Goal: Information Seeking & Learning: Learn about a topic

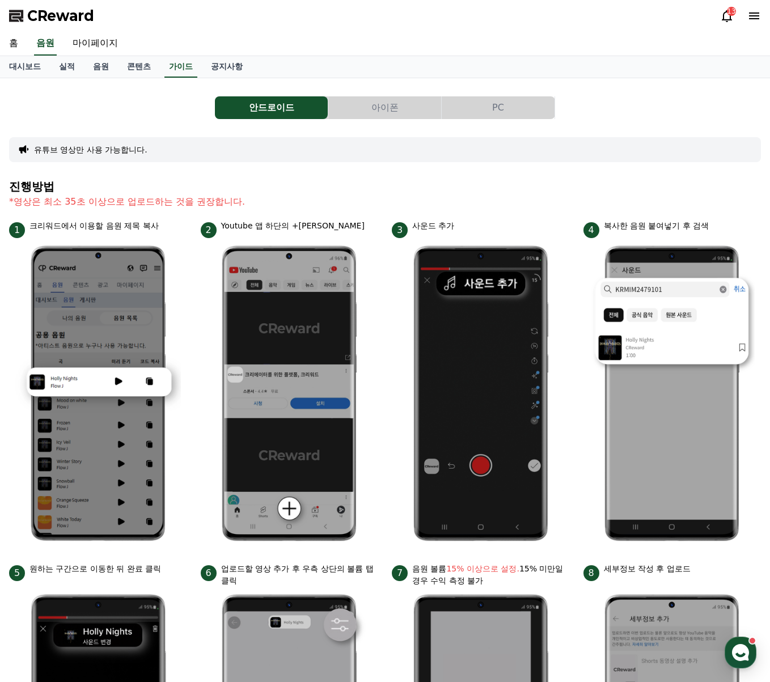
click at [421, 172] on div "안드로이드 아이폰 PC 유튜브 영상만 사용 가능합니다. 진행방법 *영상은 최소 35초 이상으로 업로드하는 것을 권장합니다. 1 크리워드에서 이…" at bounding box center [385, 492] width 752 height 811
click at [209, 175] on div "안드로이드 아이폰 PC 유튜브 영상만 사용 가능합니다. 진행방법 *영상은 최소 35초 이상으로 업로드하는 것을 권장합니다. 1 크리워드에서 이…" at bounding box center [385, 492] width 752 height 811
click at [106, 65] on link "음원" at bounding box center [101, 67] width 34 height 22
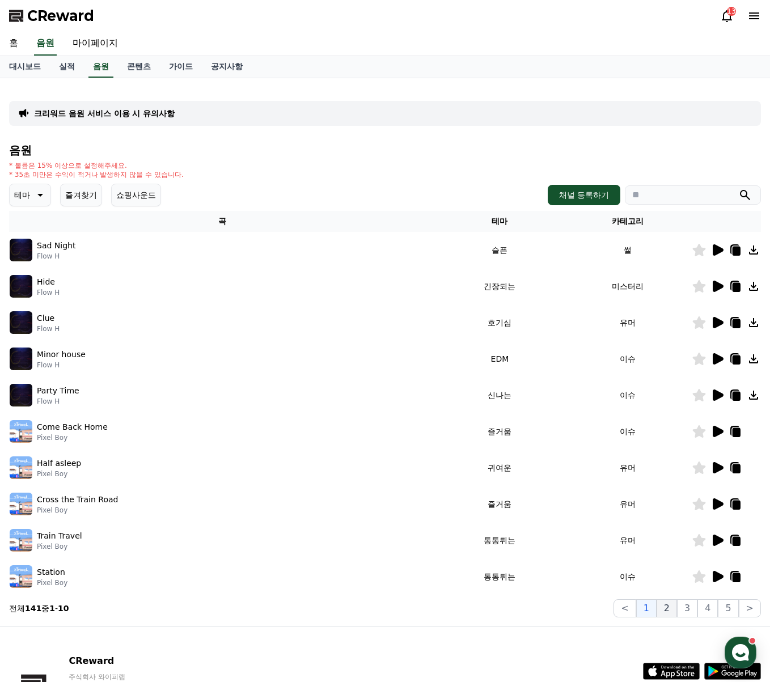
click at [669, 609] on button "2" at bounding box center [667, 608] width 20 height 18
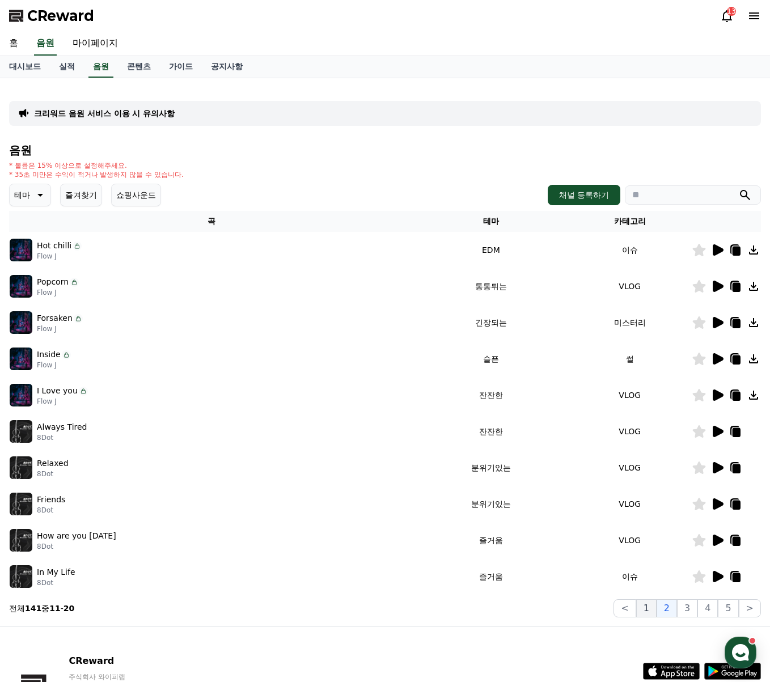
click at [654, 604] on button "1" at bounding box center [646, 608] width 20 height 18
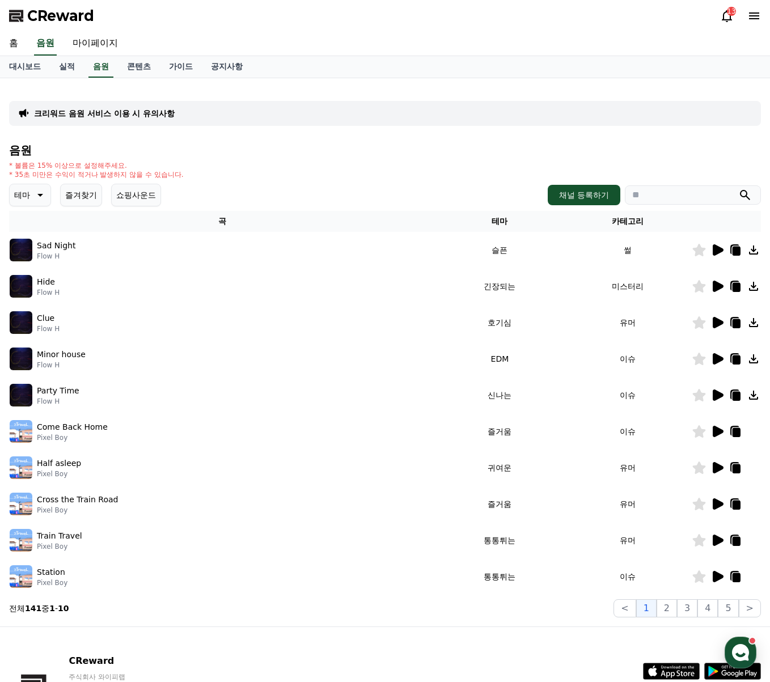
click at [713, 357] on icon at bounding box center [718, 358] width 11 height 11
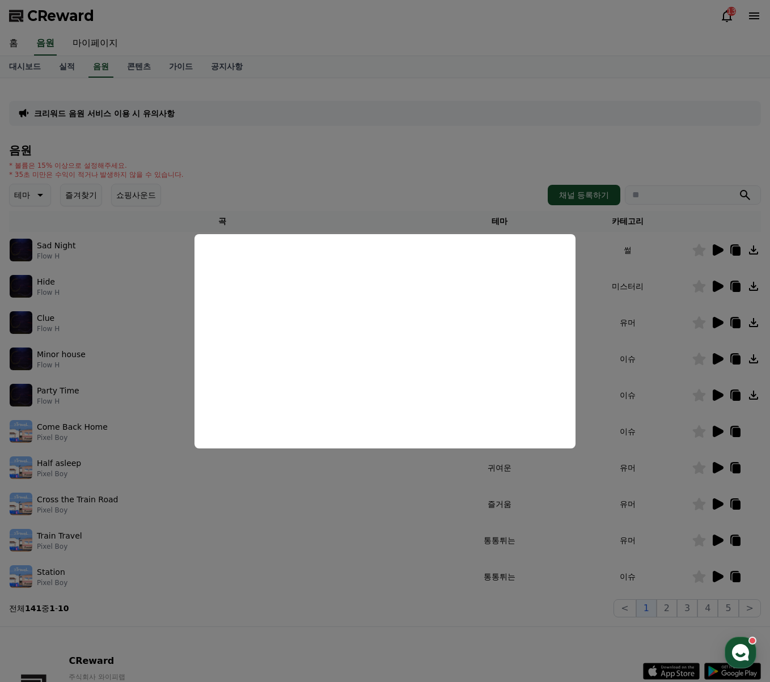
click at [223, 504] on button "close modal" at bounding box center [385, 341] width 770 height 682
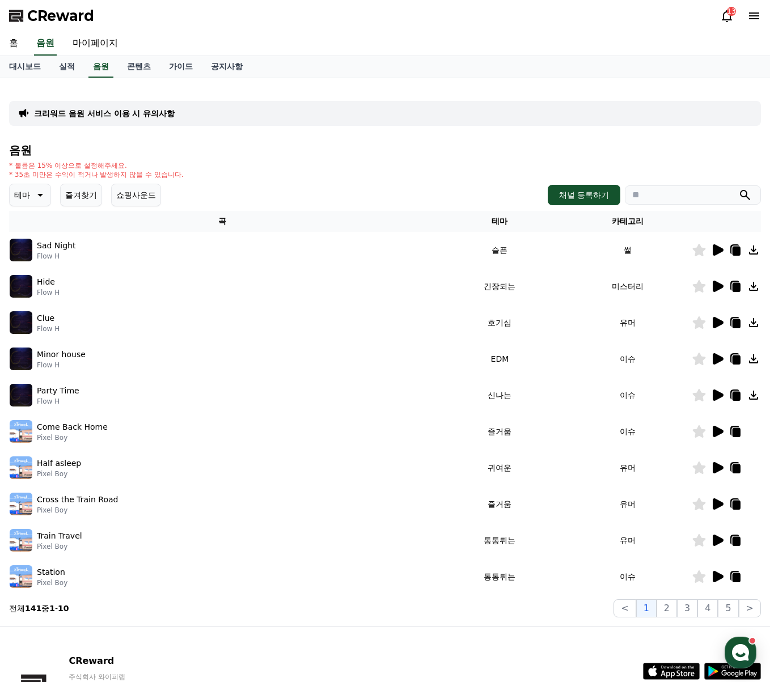
click at [716, 398] on icon at bounding box center [718, 395] width 11 height 11
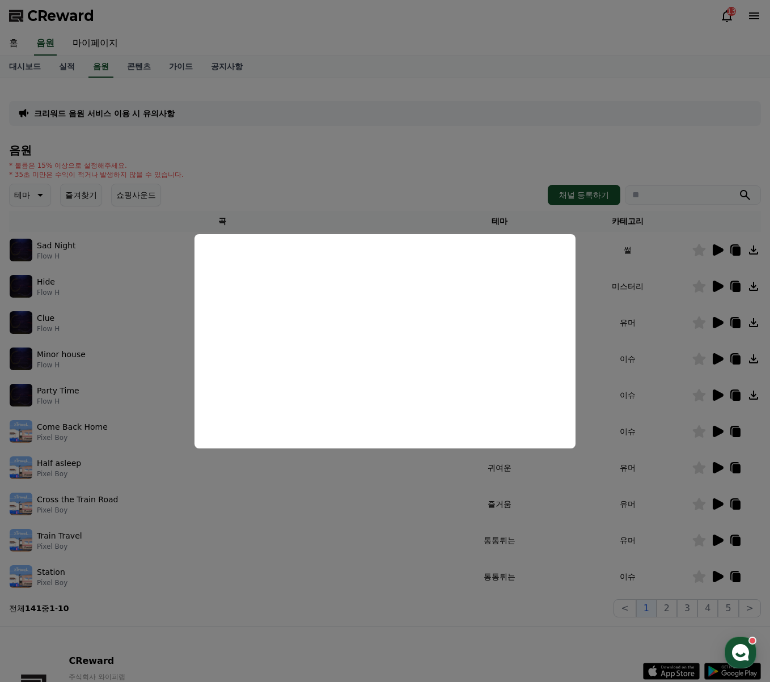
click at [683, 329] on button "close modal" at bounding box center [385, 341] width 770 height 682
click at [715, 324] on icon at bounding box center [718, 322] width 11 height 11
click at [720, 288] on button "close modal" at bounding box center [385, 341] width 770 height 682
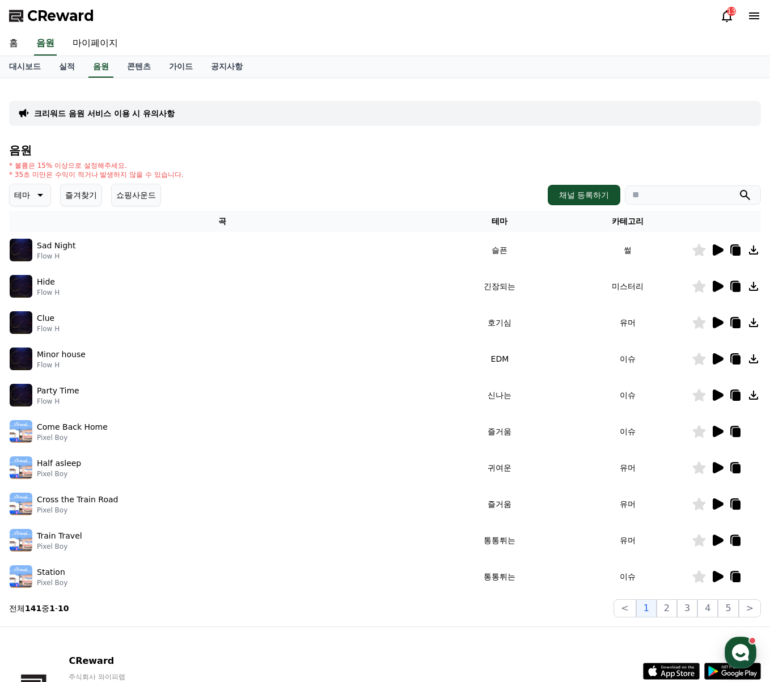
click at [720, 288] on icon at bounding box center [718, 286] width 11 height 11
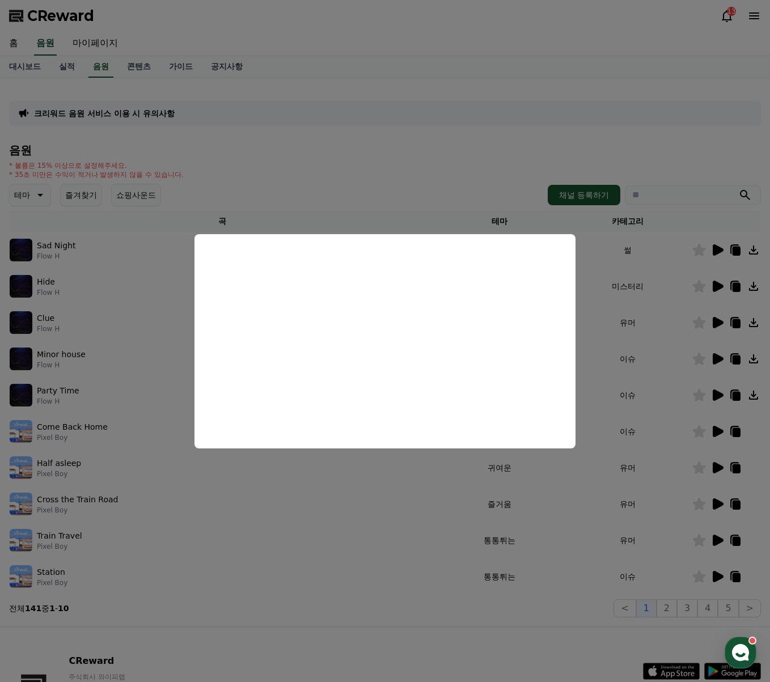
click at [369, 198] on button "close modal" at bounding box center [385, 341] width 770 height 682
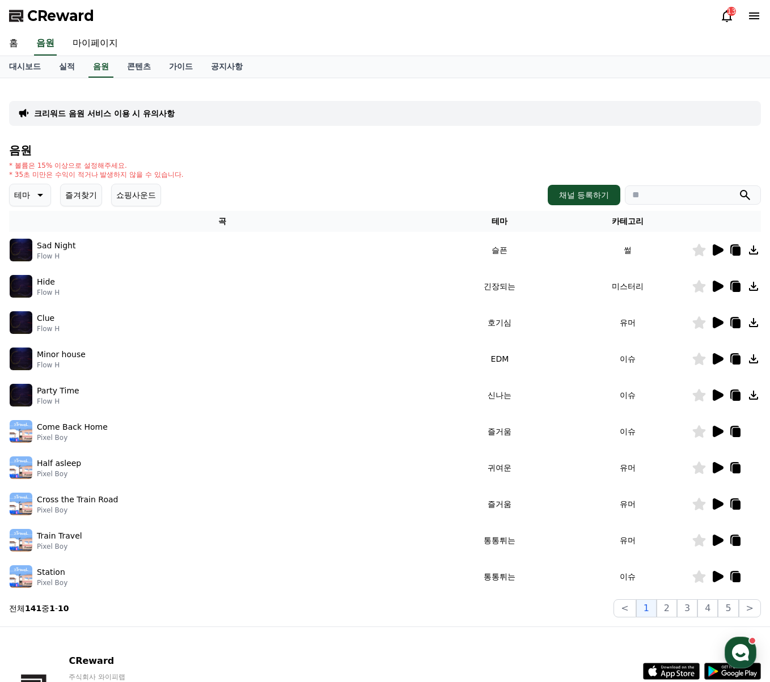
click at [319, 124] on div "크리워드 음원 서비스 이용 시 유의사항" at bounding box center [385, 113] width 752 height 25
click at [234, 62] on link "공지사항" at bounding box center [227, 67] width 50 height 22
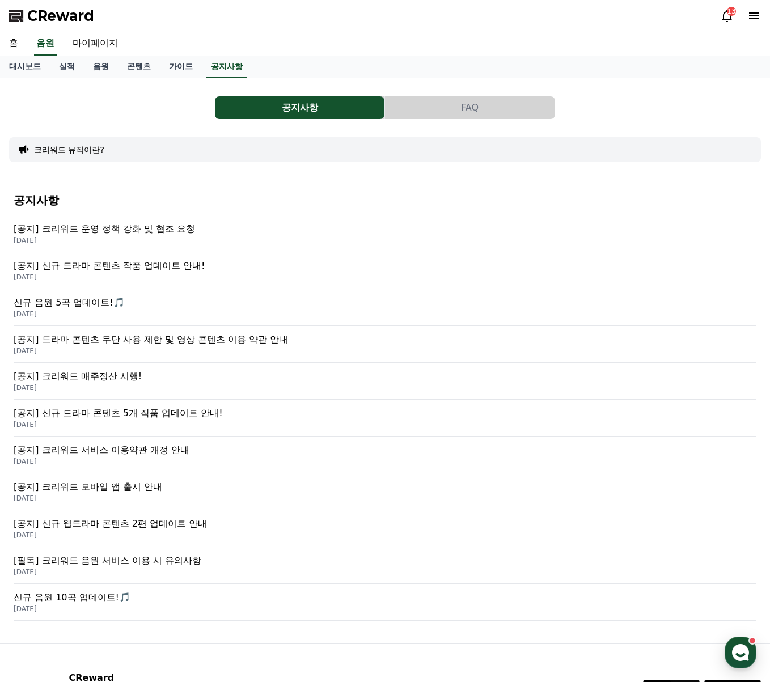
click at [723, 15] on icon at bounding box center [727, 16] width 14 height 14
click at [513, 544] on div "[공지] 신규 웹드라마 콘텐츠 2편 업데이트 안내 2025-04-11" at bounding box center [385, 528] width 743 height 37
click at [105, 67] on link "음원" at bounding box center [101, 67] width 34 height 22
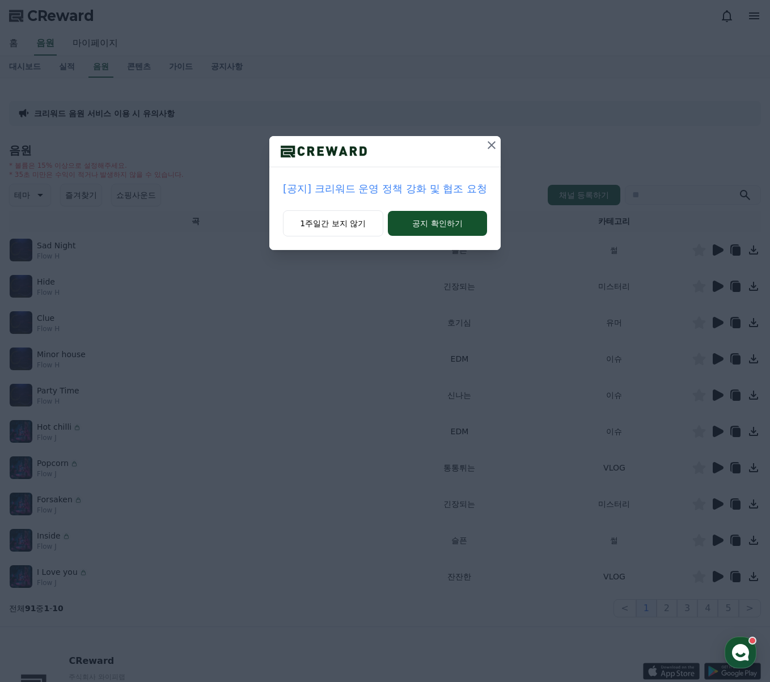
click at [493, 142] on icon at bounding box center [492, 145] width 14 height 14
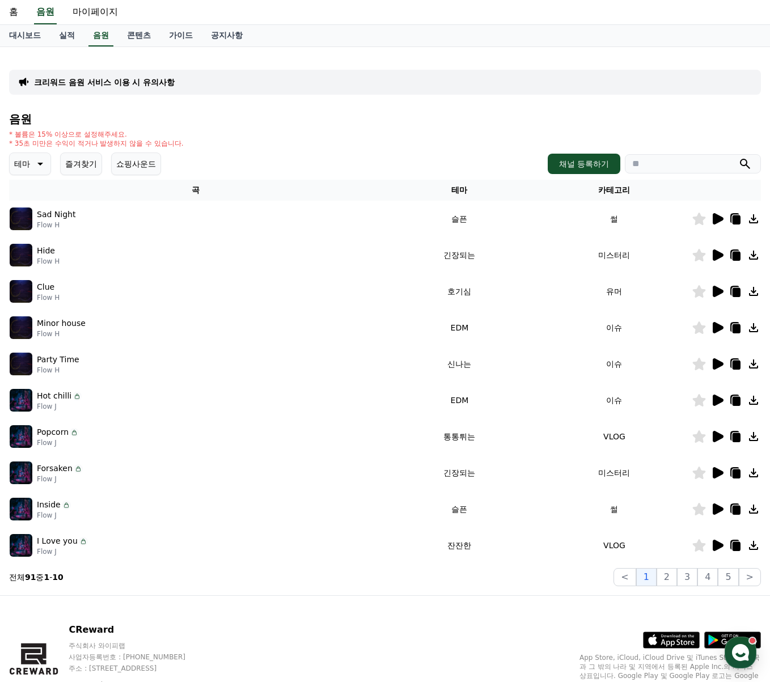
scroll to position [57, 0]
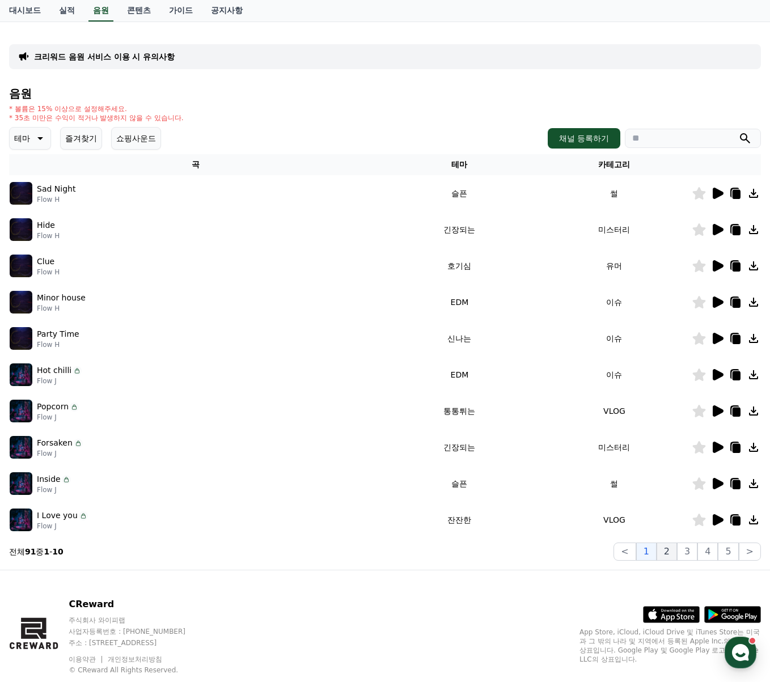
click at [667, 545] on button "2" at bounding box center [667, 552] width 20 height 18
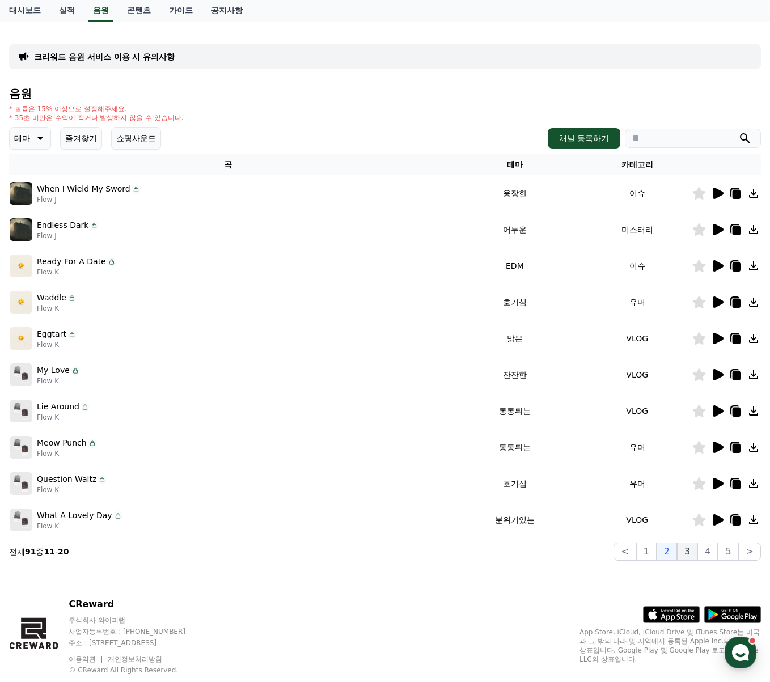
click at [690, 551] on button "3" at bounding box center [687, 552] width 20 height 18
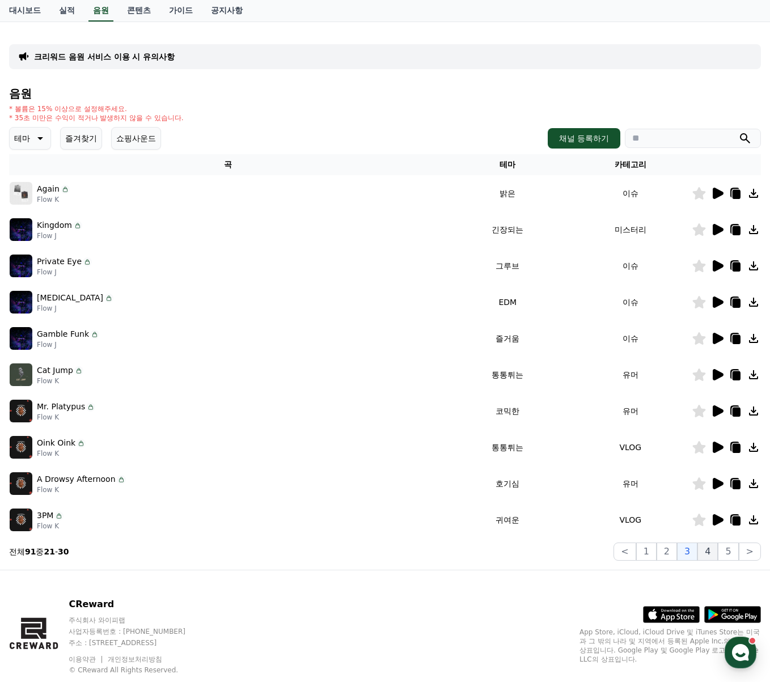
click at [704, 555] on button "4" at bounding box center [708, 552] width 20 height 18
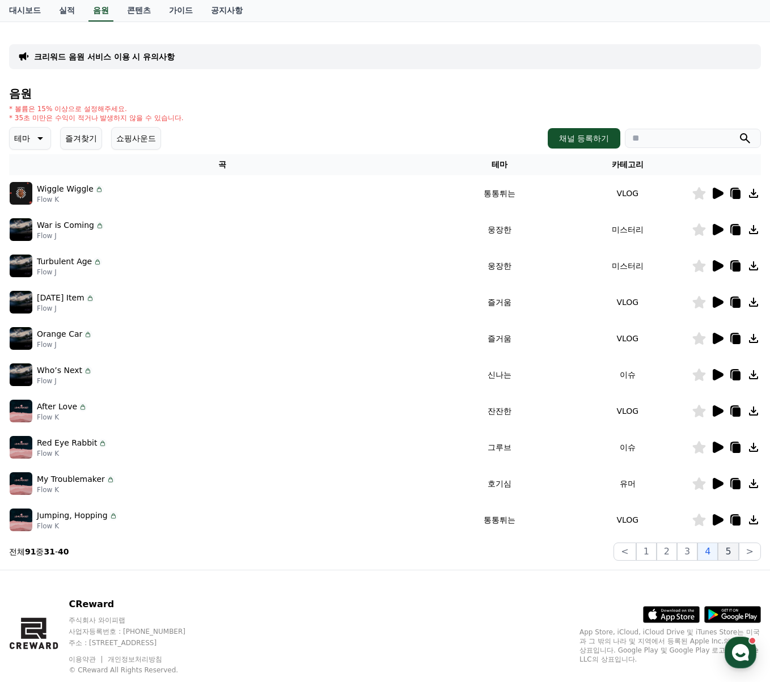
click at [734, 549] on button "5" at bounding box center [728, 552] width 20 height 18
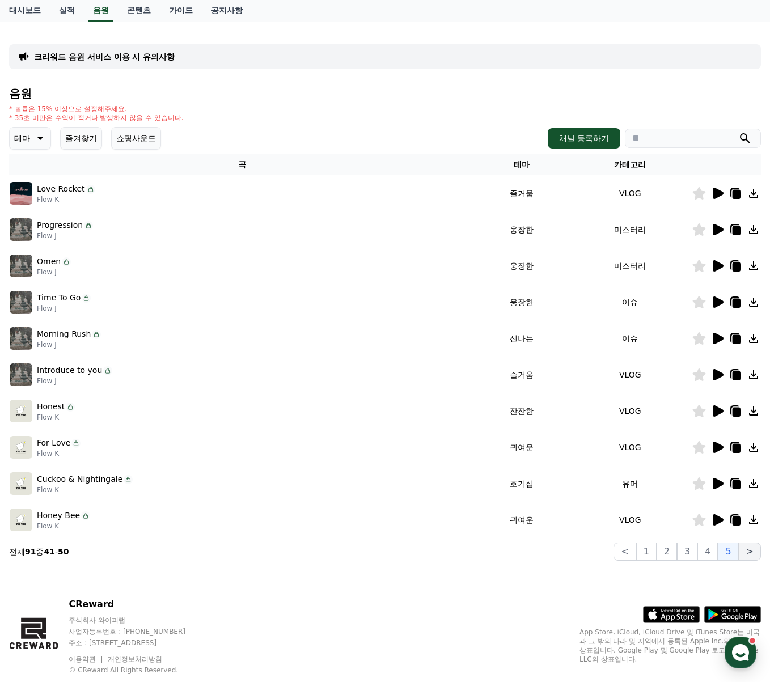
click at [752, 554] on button ">" at bounding box center [750, 552] width 22 height 18
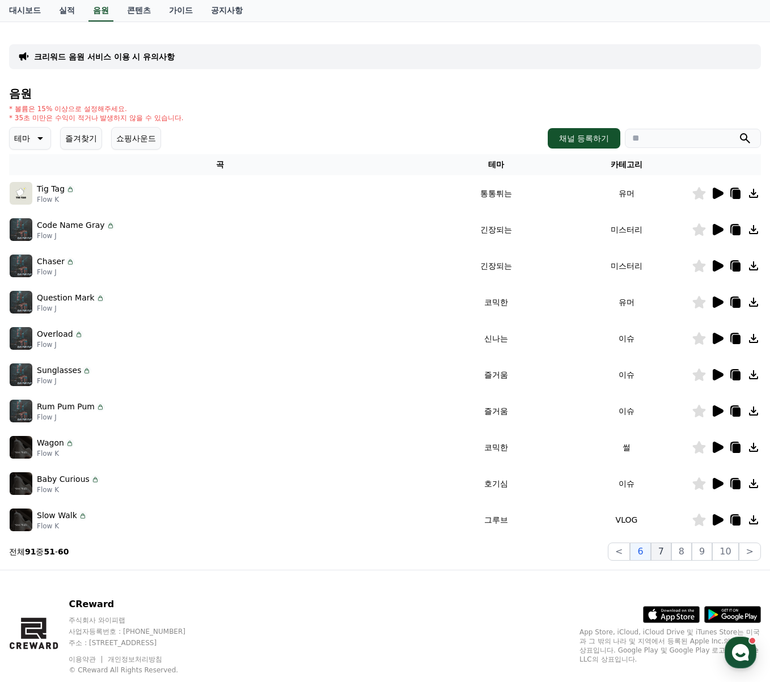
click at [671, 550] on button "7" at bounding box center [661, 552] width 20 height 18
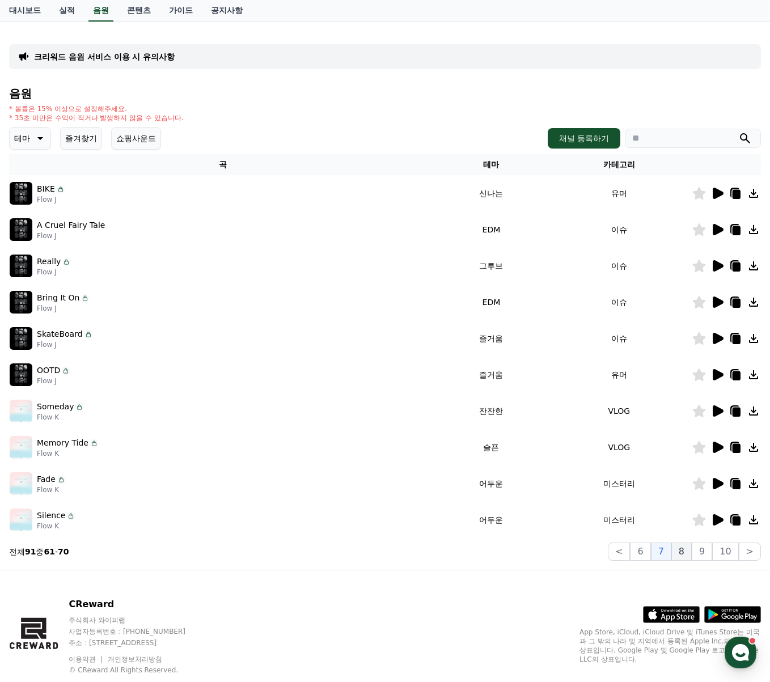
click at [692, 548] on button "8" at bounding box center [681, 552] width 20 height 18
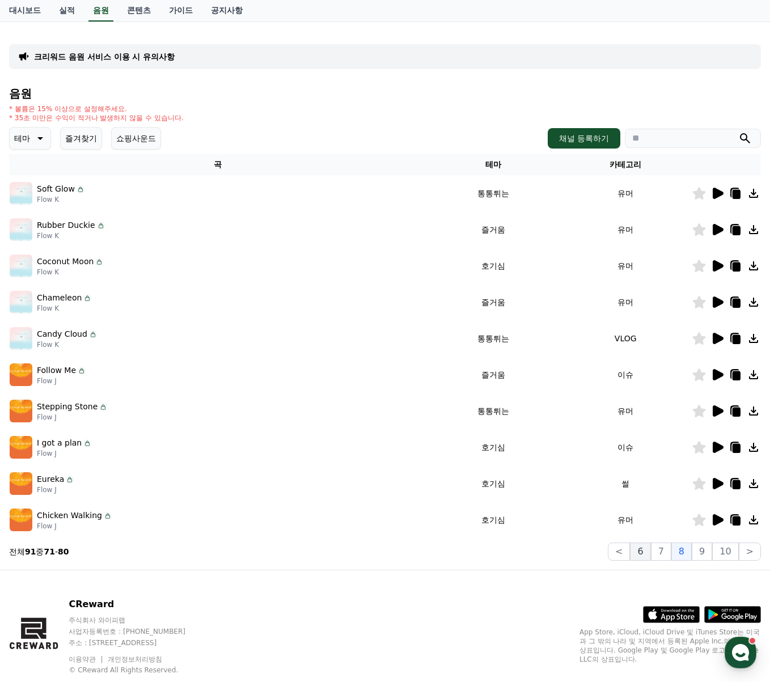
click at [644, 548] on button "6" at bounding box center [640, 552] width 20 height 18
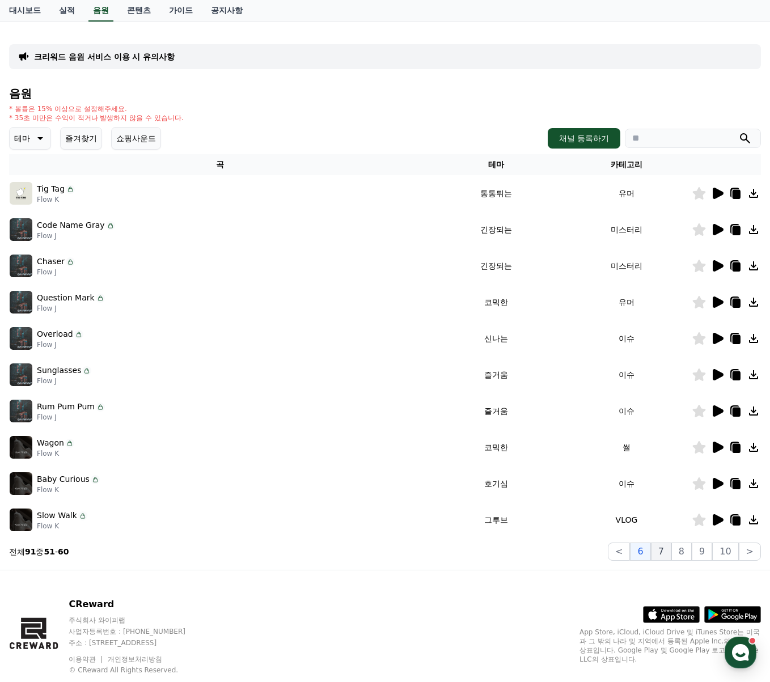
click at [665, 551] on button "7" at bounding box center [661, 552] width 20 height 18
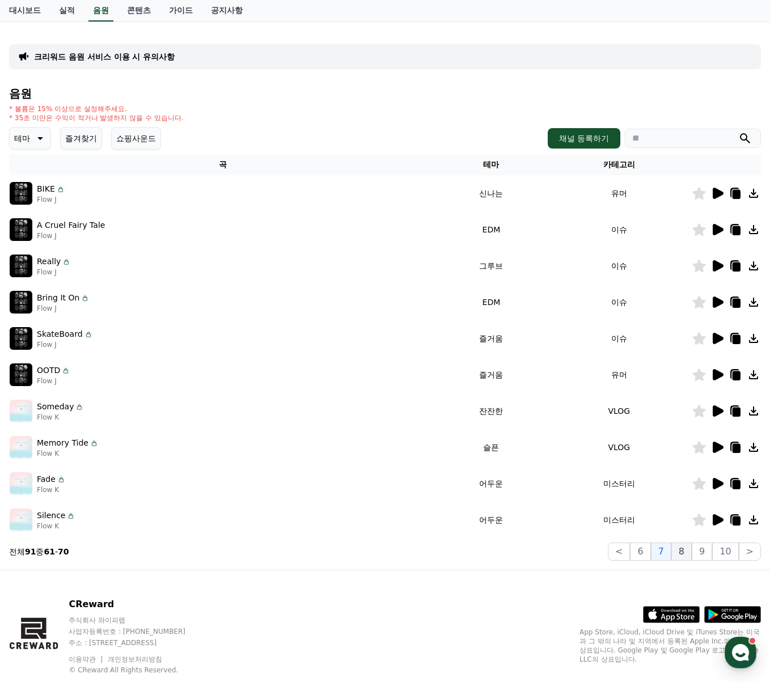
click at [691, 548] on button "8" at bounding box center [681, 552] width 20 height 18
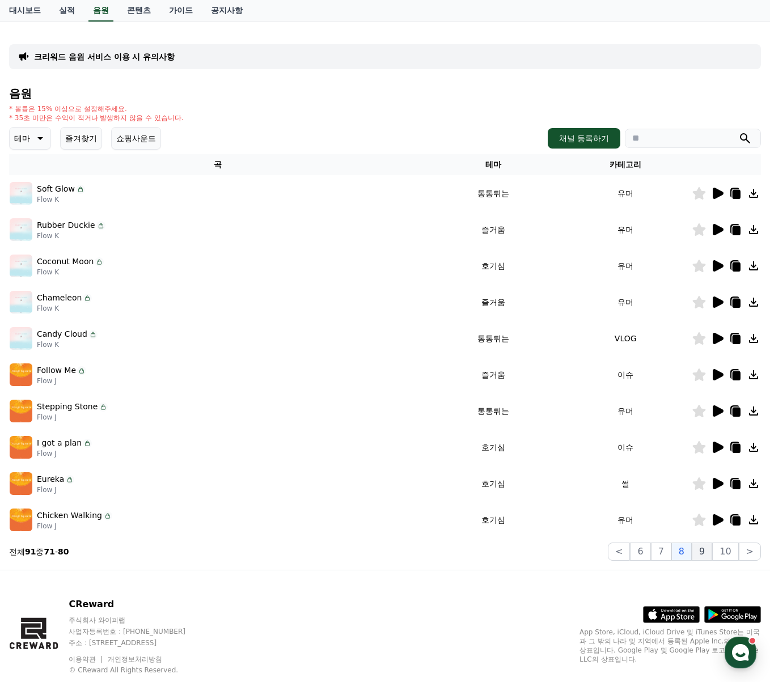
click at [701, 548] on button "9" at bounding box center [702, 552] width 20 height 18
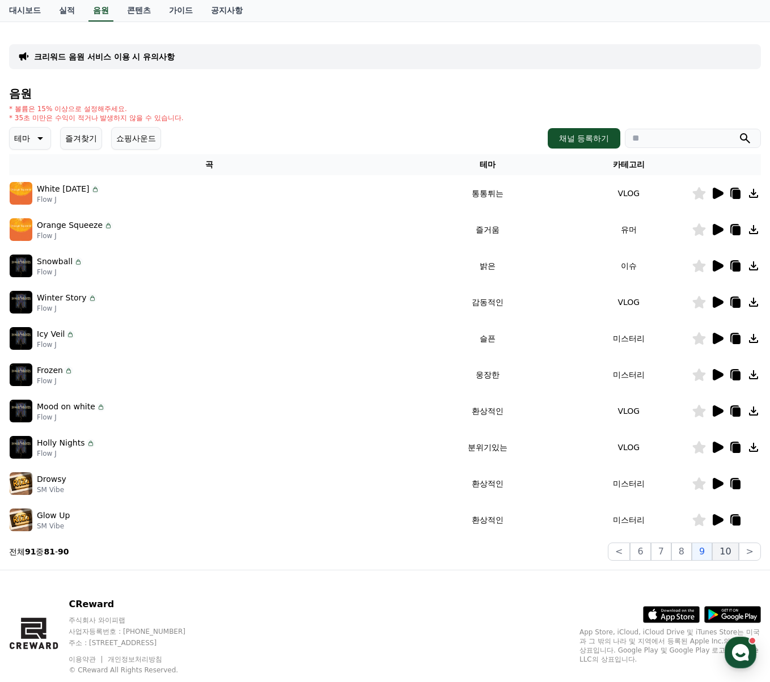
click at [721, 548] on button "10" at bounding box center [725, 552] width 26 height 18
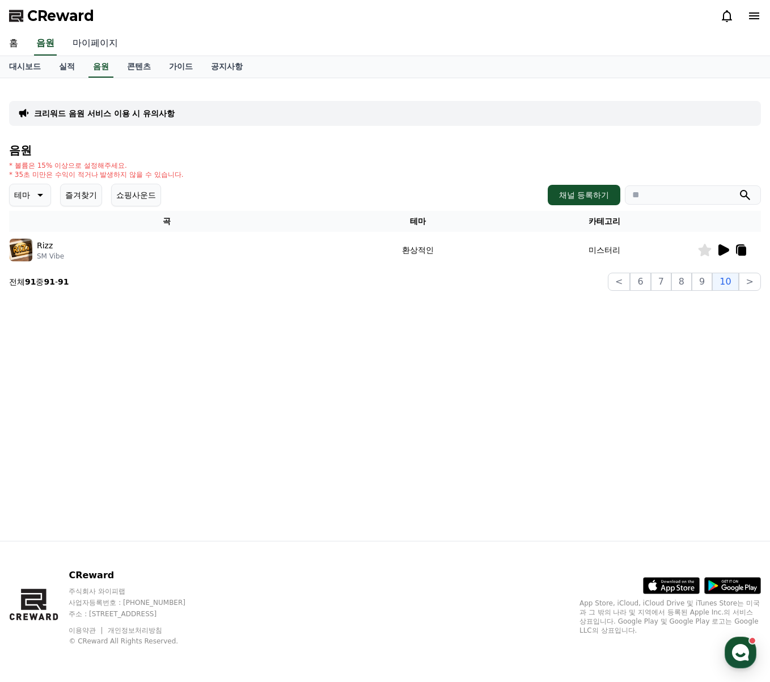
click at [102, 46] on link "마이페이지" at bounding box center [96, 44] width 64 height 24
select select "**********"
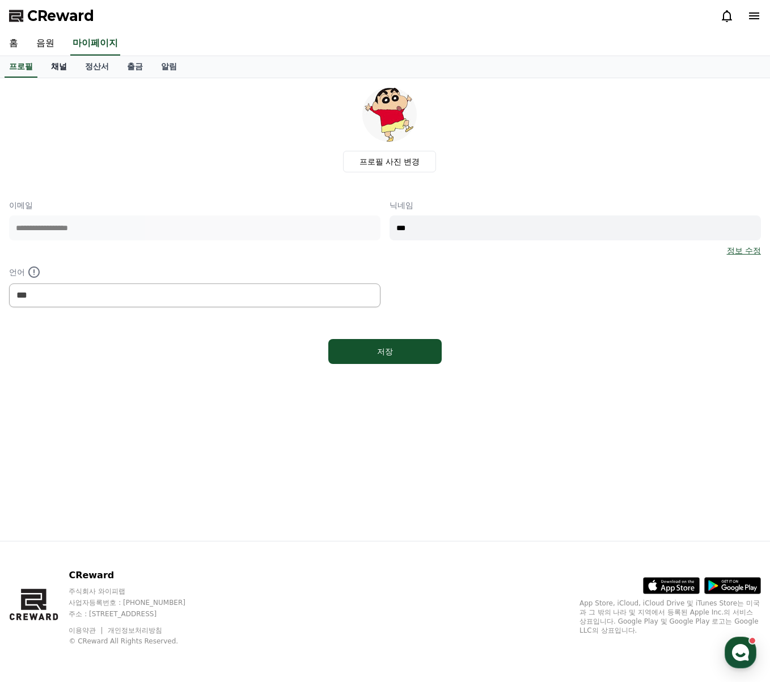
click at [64, 67] on link "채널" at bounding box center [59, 67] width 34 height 22
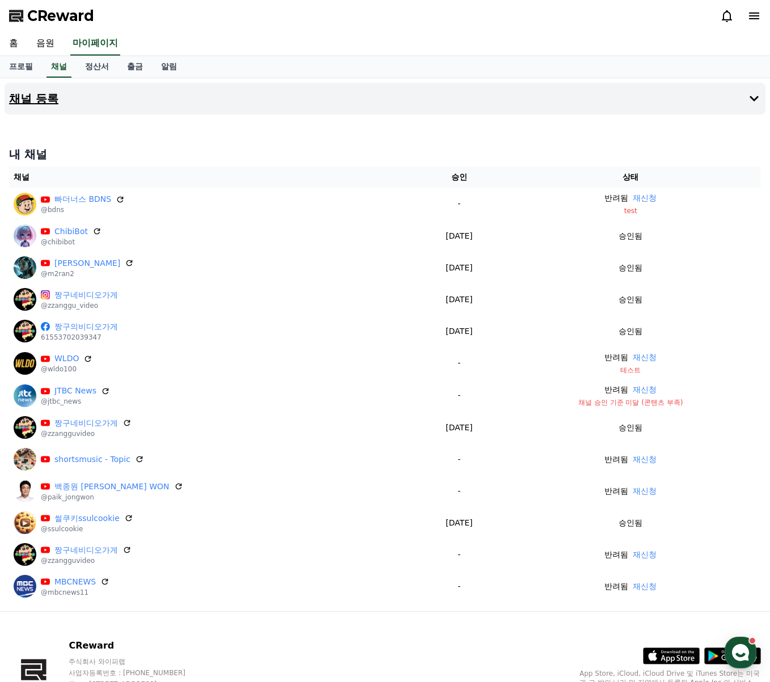
click at [28, 98] on h4 "채널 등록" at bounding box center [33, 98] width 49 height 12
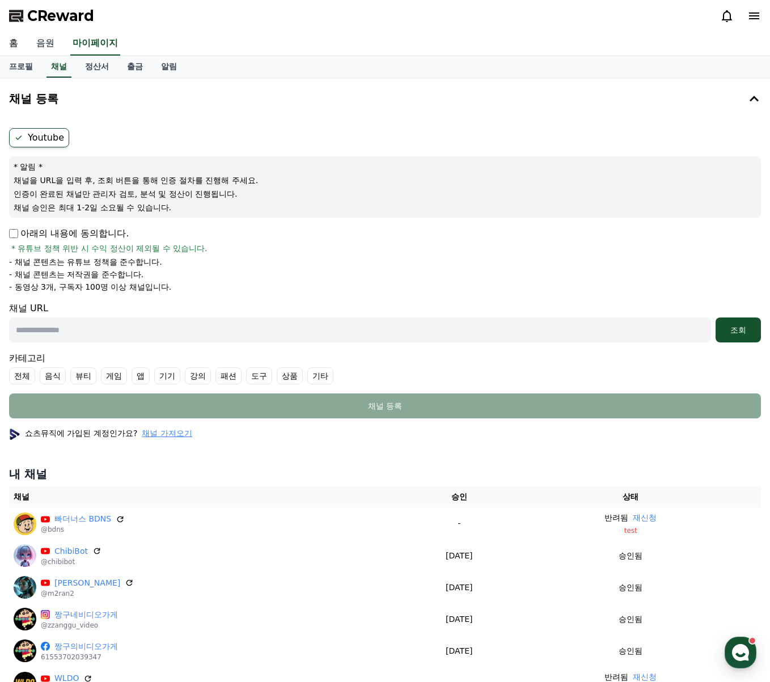
click at [44, 44] on link "음원" at bounding box center [45, 44] width 36 height 24
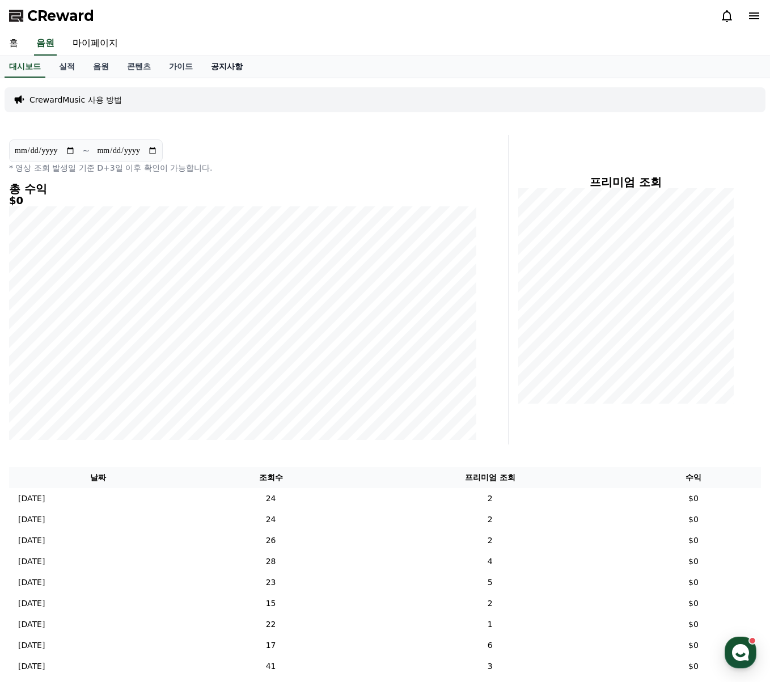
click at [233, 60] on link "공지사항" at bounding box center [227, 67] width 50 height 22
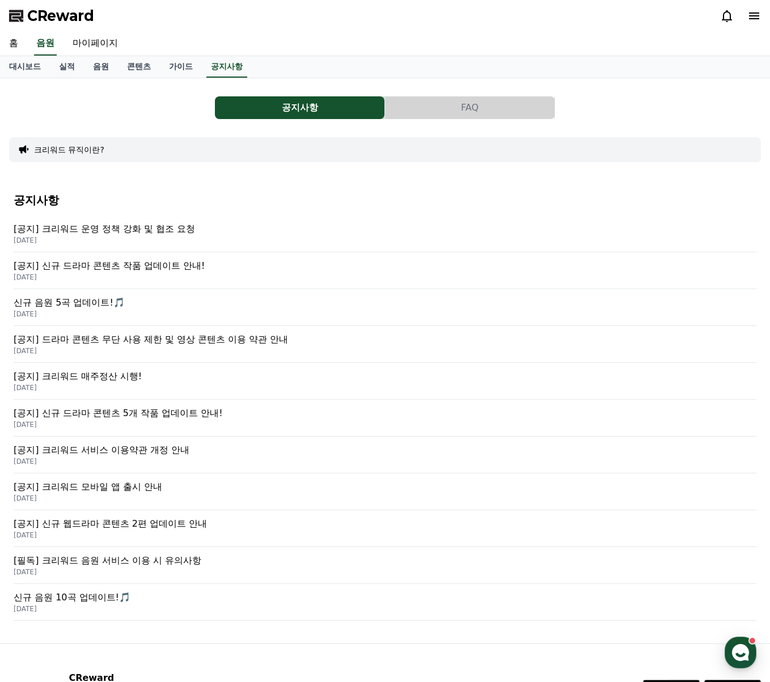
click at [192, 230] on p "[공지] 크리워드 운영 정책 강화 및 협조 요청" at bounding box center [385, 229] width 743 height 14
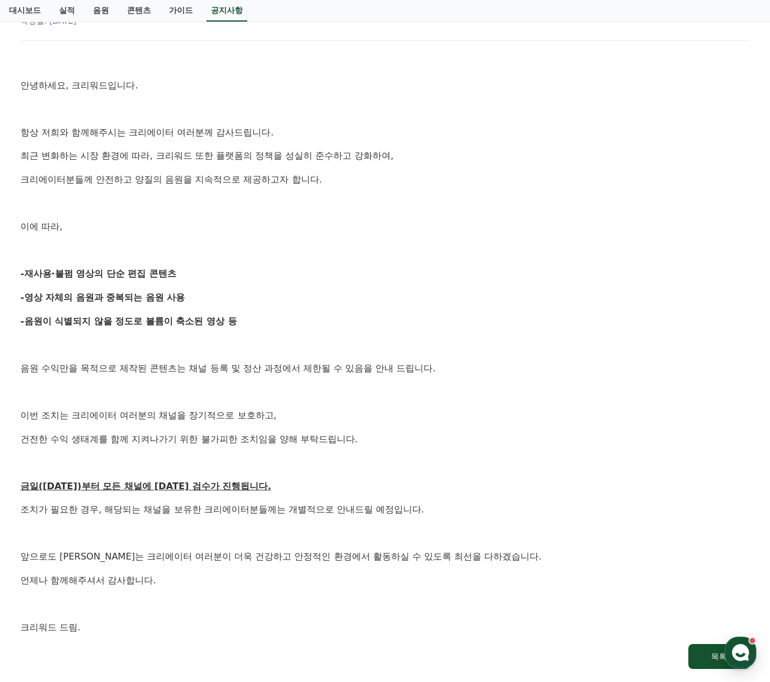
scroll to position [170, 0]
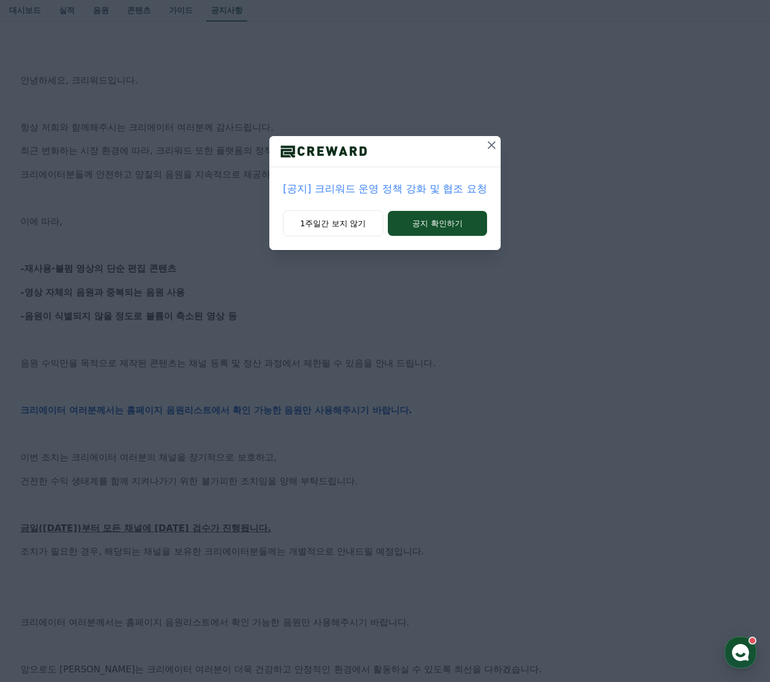
click at [494, 147] on icon at bounding box center [492, 145] width 14 height 14
click at [491, 137] on button at bounding box center [492, 145] width 18 height 18
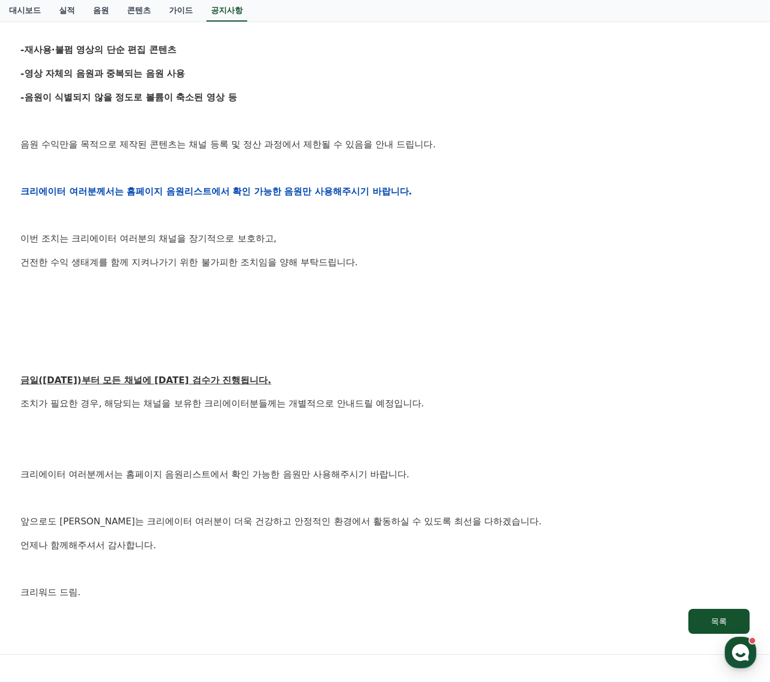
scroll to position [219, 0]
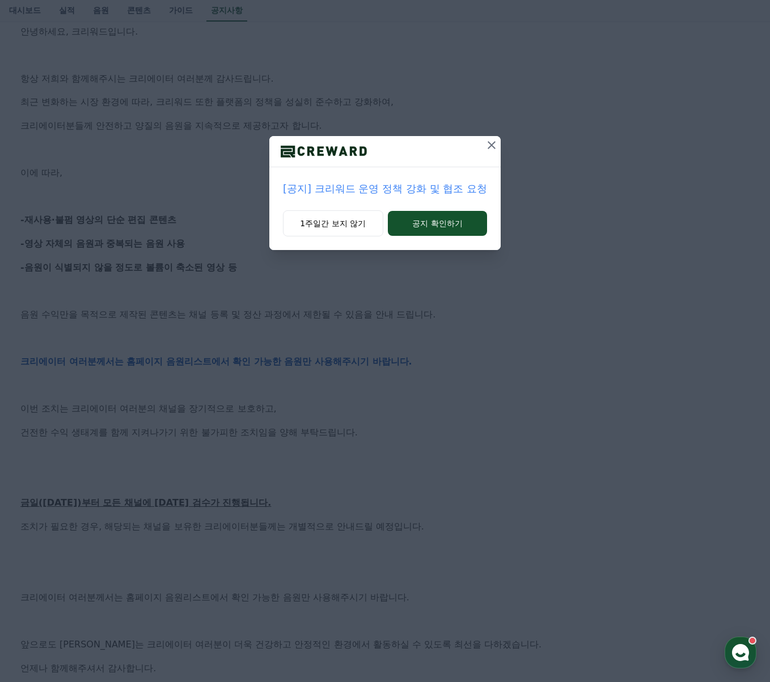
click at [496, 144] on icon at bounding box center [492, 145] width 14 height 14
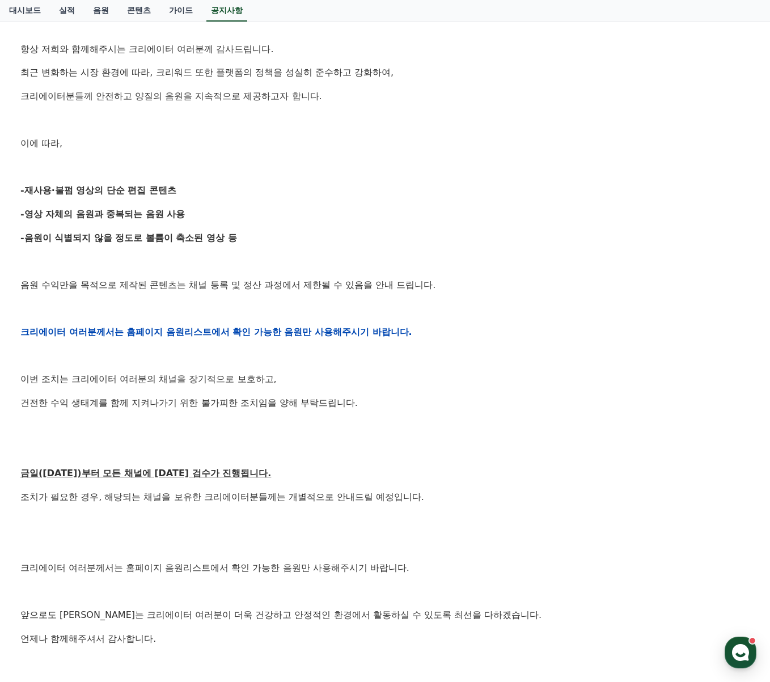
scroll to position [276, 0]
